Goal: Use online tool/utility: Utilize a website feature to perform a specific function

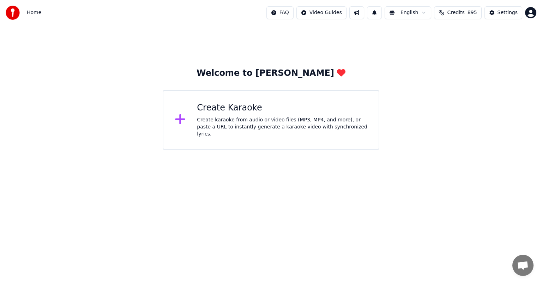
click at [275, 131] on div "Create karaoke from audio or video files (MP3, MP4, and more), or paste a URL t…" at bounding box center [282, 126] width 170 height 21
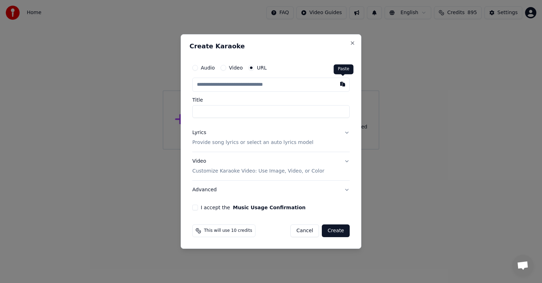
click at [345, 83] on button "button" at bounding box center [343, 84] width 14 height 13
type input "**********"
click at [197, 207] on button "I accept the Music Usage Confirmation" at bounding box center [195, 208] width 6 height 6
click at [331, 230] on button "Create" at bounding box center [336, 230] width 28 height 13
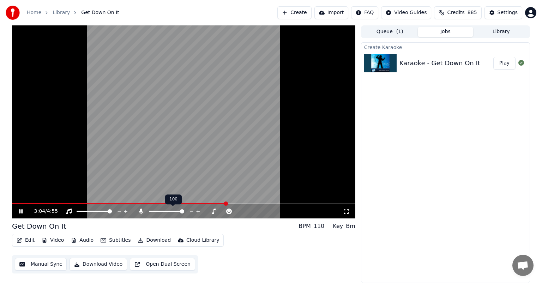
click at [184, 213] on span at bounding box center [182, 211] width 4 height 4
click at [20, 211] on icon at bounding box center [26, 212] width 17 height 6
click at [12, 203] on span at bounding box center [134, 203] width 244 height 1
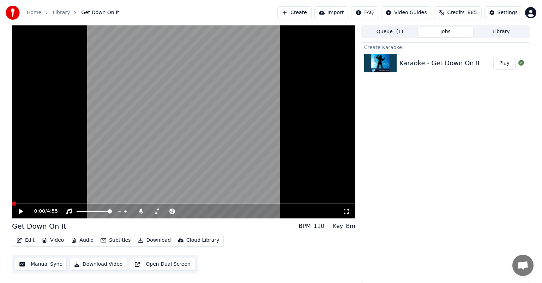
click at [20, 210] on icon at bounding box center [21, 211] width 4 height 5
click at [20, 210] on icon at bounding box center [21, 211] width 4 height 4
click at [179, 212] on span at bounding box center [179, 211] width 4 height 4
click at [13, 202] on span at bounding box center [15, 203] width 4 height 4
click at [19, 210] on icon at bounding box center [21, 211] width 4 height 5
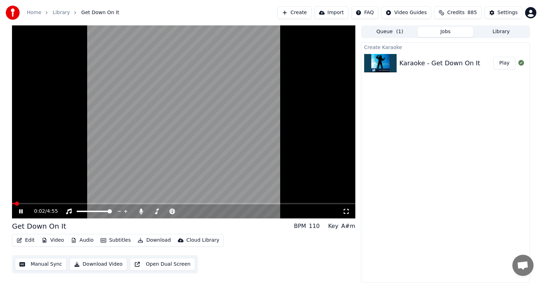
click at [19, 210] on icon at bounding box center [21, 211] width 4 height 4
click at [155, 240] on button "Download" at bounding box center [154, 240] width 39 height 10
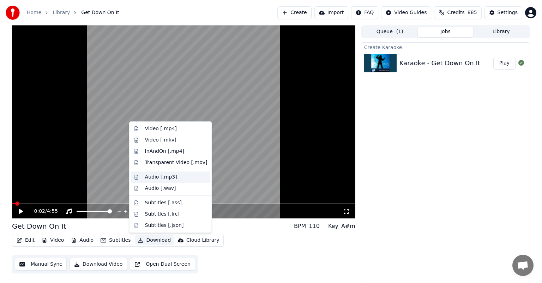
click at [164, 176] on div "Audio [.mp3]" at bounding box center [161, 177] width 32 height 7
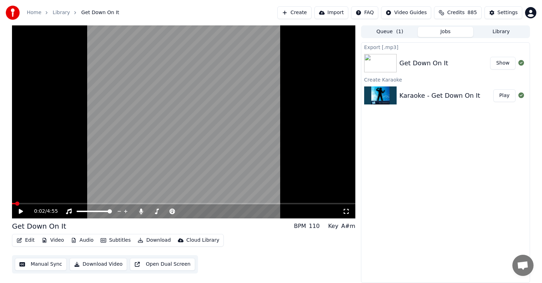
click at [505, 63] on button "Show" at bounding box center [502, 63] width 25 height 13
click at [511, 33] on button "Library" at bounding box center [501, 32] width 56 height 10
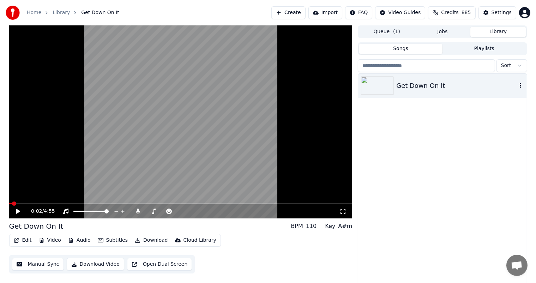
click at [520, 86] on icon "button" at bounding box center [520, 85] width 1 height 5
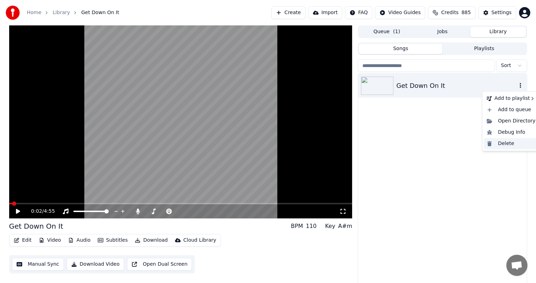
click at [499, 142] on div "Delete" at bounding box center [511, 143] width 54 height 11
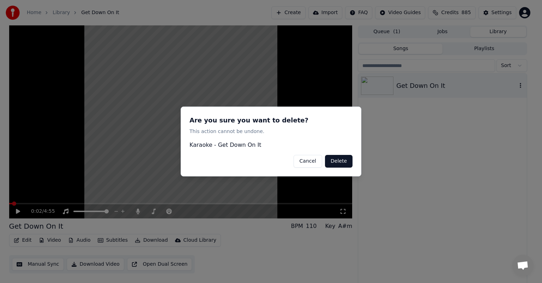
click at [344, 160] on button "Delete" at bounding box center [339, 161] width 28 height 13
